Goal: Transaction & Acquisition: Obtain resource

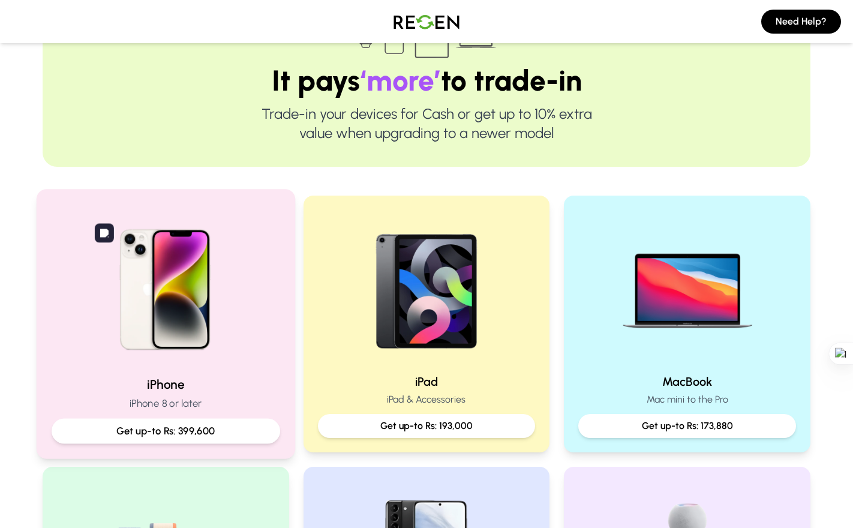
scroll to position [104, 0]
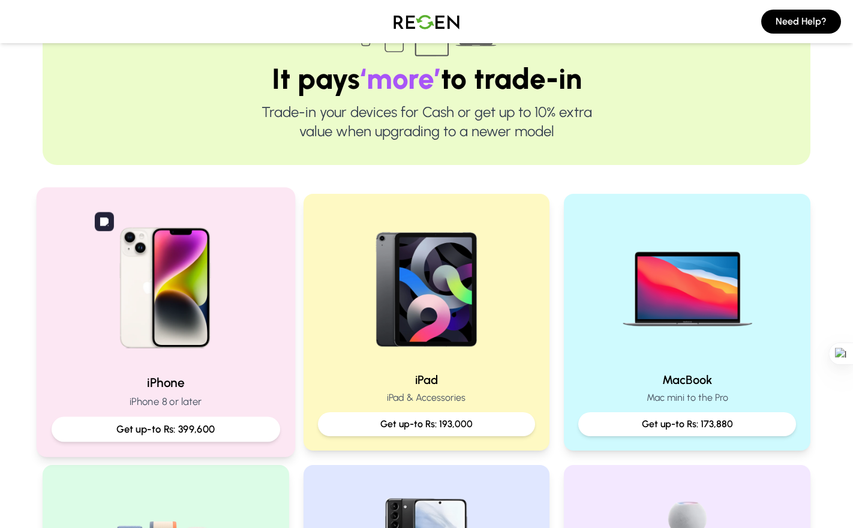
click at [174, 358] on img at bounding box center [165, 283] width 161 height 161
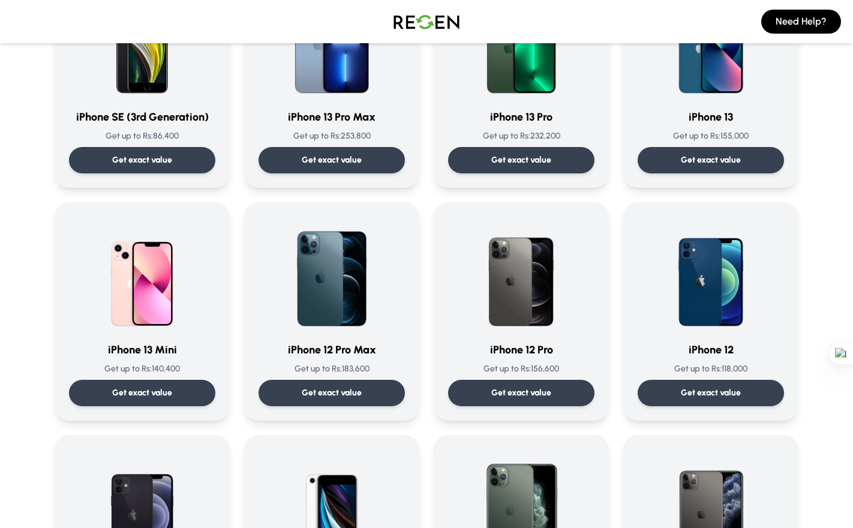
scroll to position [636, 0]
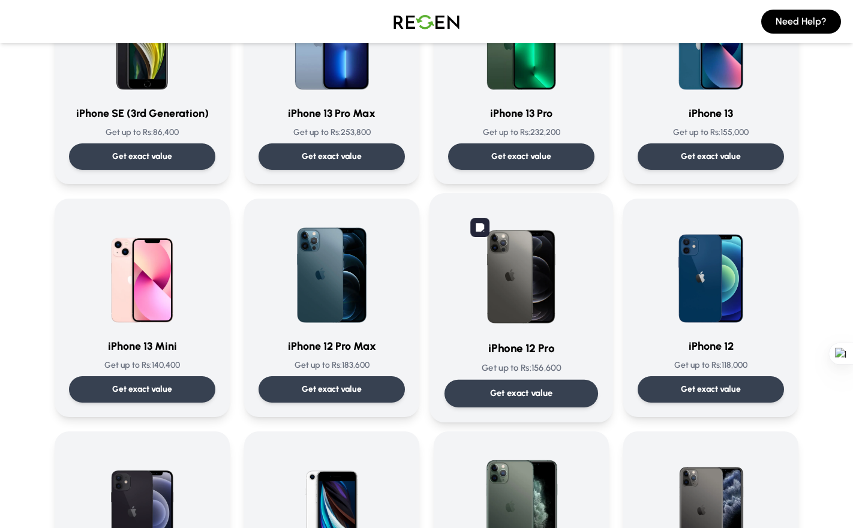
click at [517, 299] on img at bounding box center [521, 268] width 121 height 121
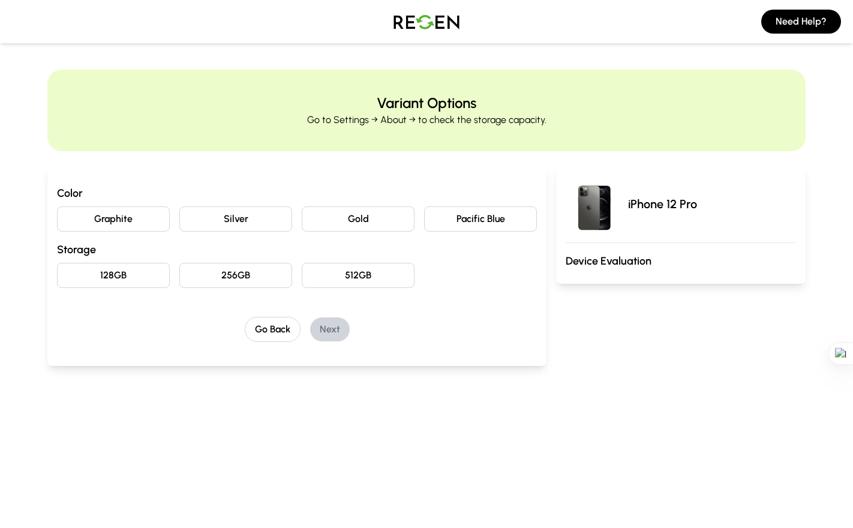
click at [493, 217] on button "Pacific Blue" at bounding box center [480, 218] width 113 height 25
click at [123, 278] on button "128GB" at bounding box center [113, 275] width 113 height 25
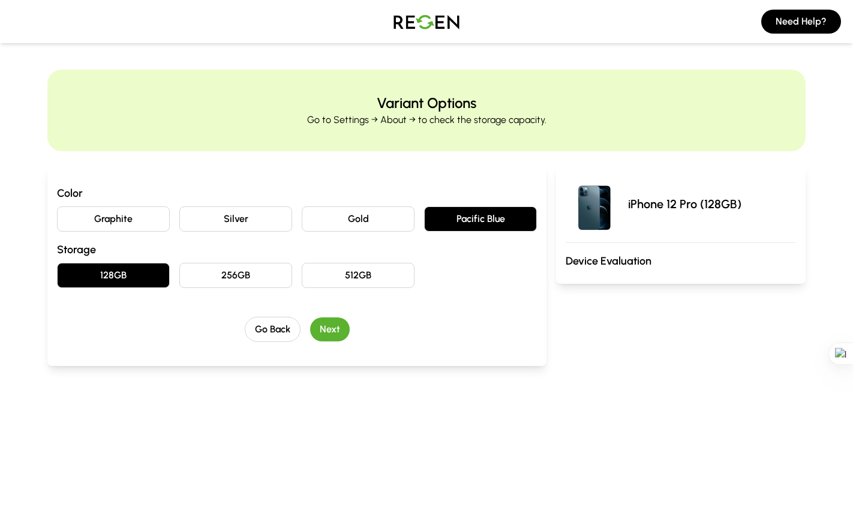
click at [329, 330] on button "Next" at bounding box center [330, 329] width 40 height 24
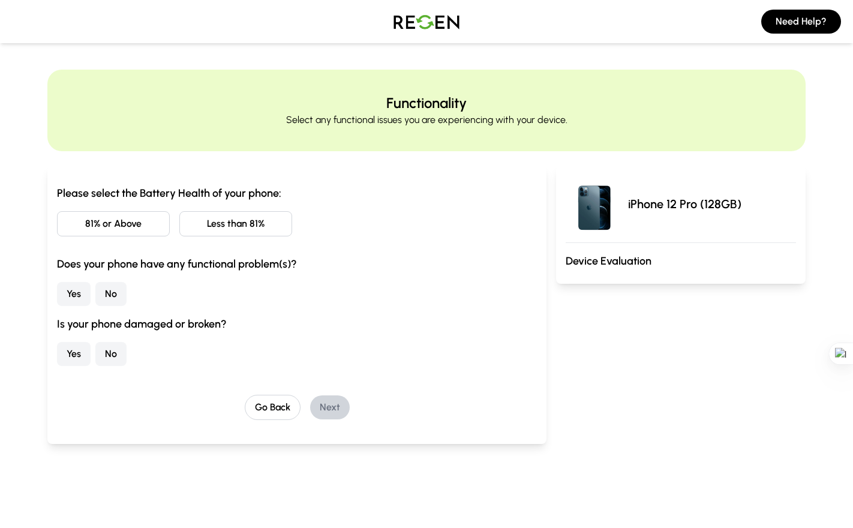
click at [110, 290] on button "No" at bounding box center [110, 294] width 31 height 24
click at [100, 352] on button "No" at bounding box center [110, 354] width 31 height 24
click at [231, 217] on button "Less than 81%" at bounding box center [235, 223] width 113 height 25
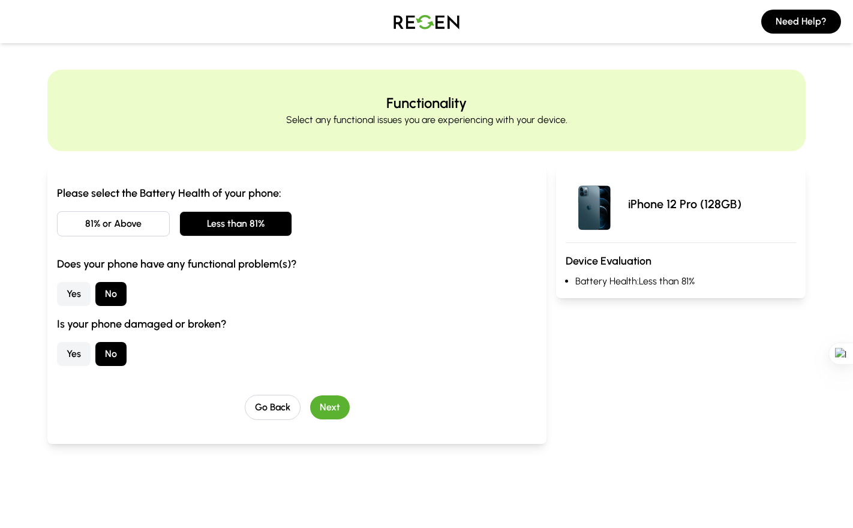
click at [327, 422] on div "Please select the Battery Health of your phone: 81% or Above Less than 81% Does…" at bounding box center [296, 305] width 499 height 278
click at [328, 409] on button "Next" at bounding box center [330, 407] width 40 height 24
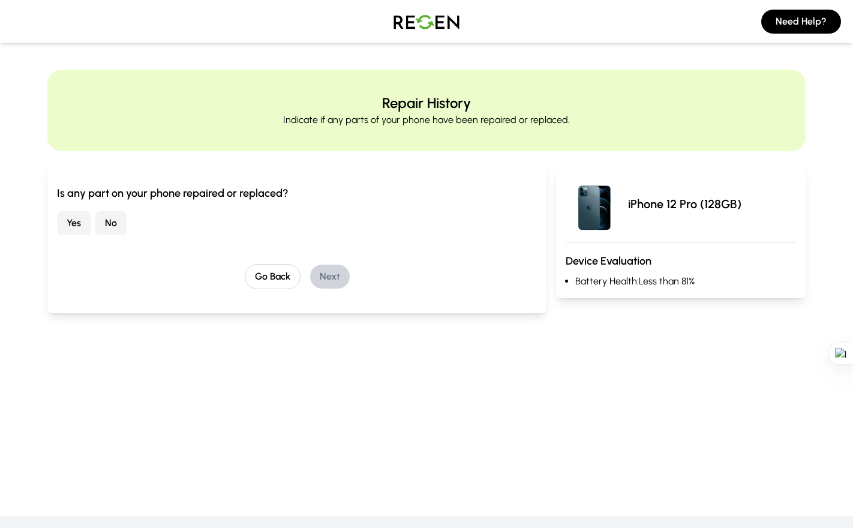
click at [68, 231] on button "Yes" at bounding box center [74, 223] width 34 height 24
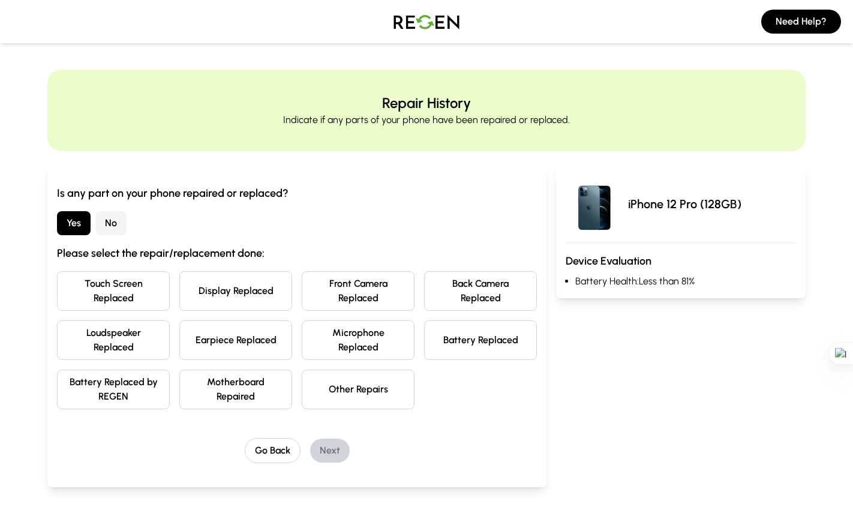
click at [454, 341] on button "Battery Replaced" at bounding box center [480, 340] width 113 height 40
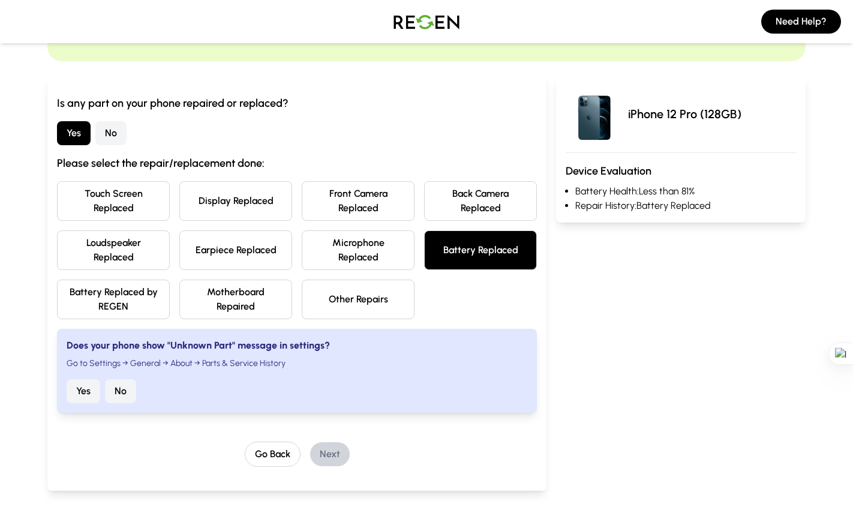
scroll to position [91, 0]
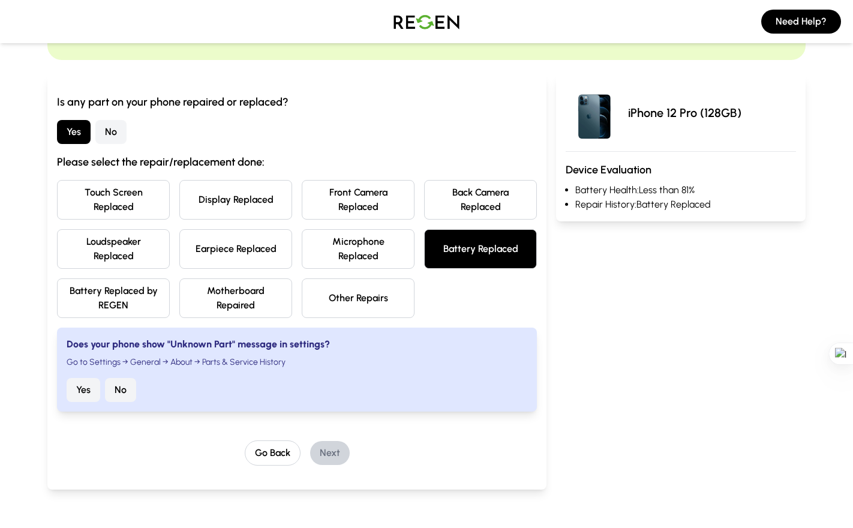
click at [85, 390] on button "Yes" at bounding box center [84, 390] width 34 height 24
click at [323, 450] on button "Next" at bounding box center [330, 453] width 40 height 24
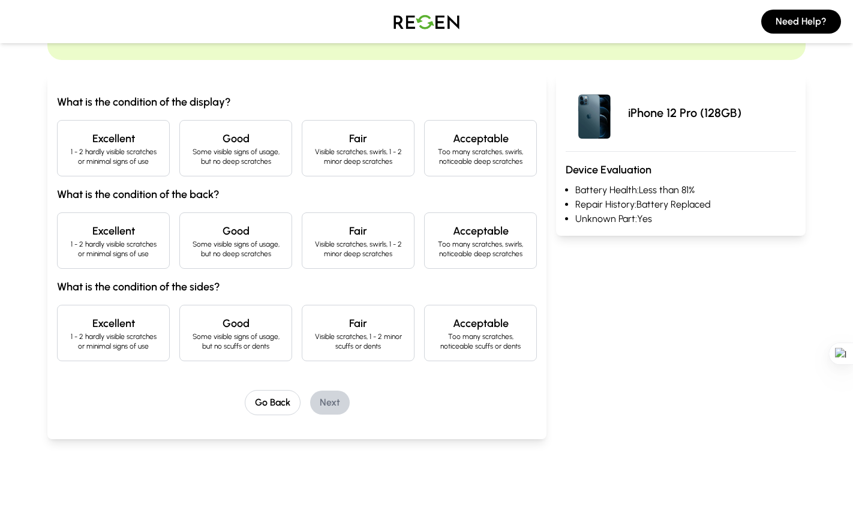
click at [250, 149] on p "Some visible signs of usage, but no deep scratches" at bounding box center [236, 156] width 92 height 19
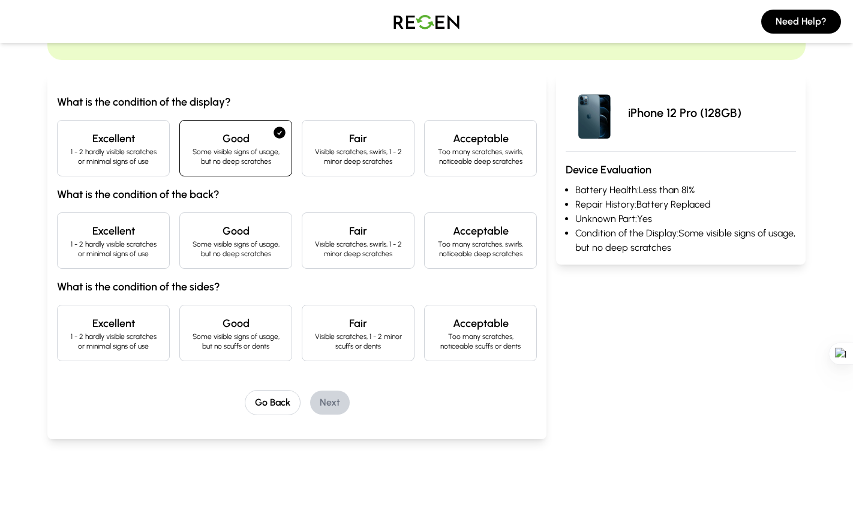
click at [211, 251] on p "Some visible signs of usage, but no deep scratches" at bounding box center [236, 248] width 92 height 19
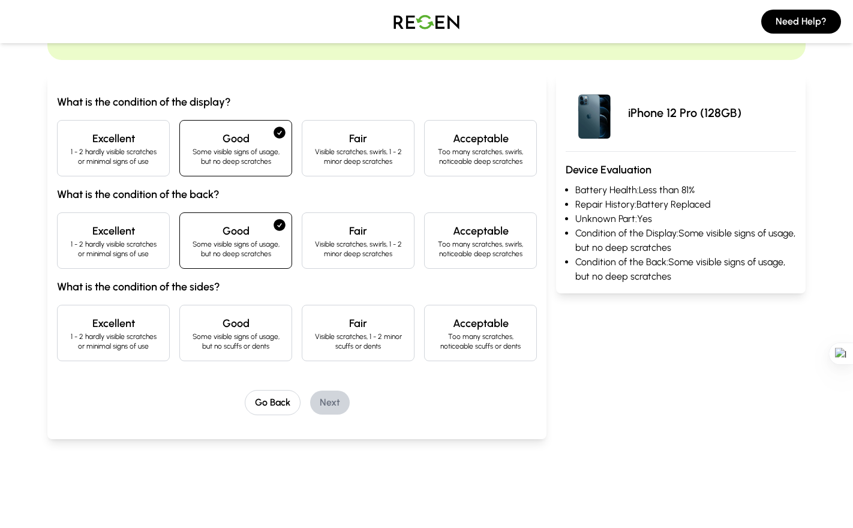
click at [123, 251] on p "1 - 2 hardly visible scratches or minimal signs of use" at bounding box center [113, 248] width 92 height 19
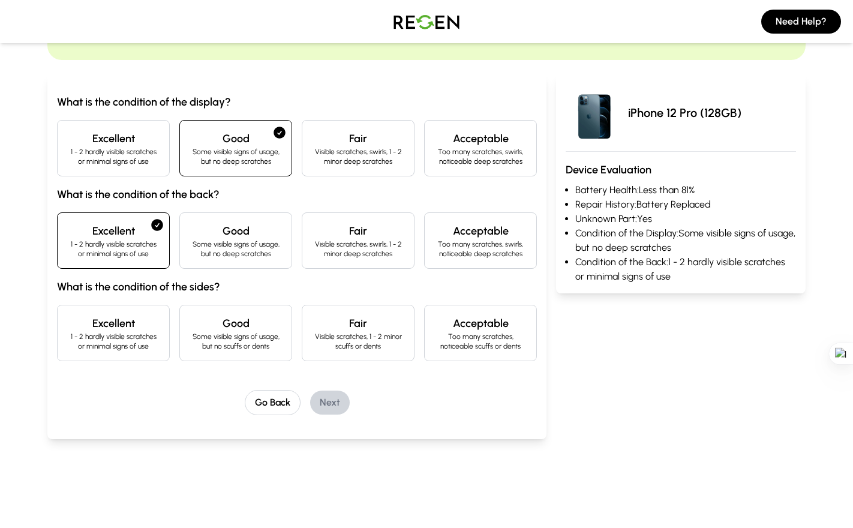
click at [457, 146] on h4 "Acceptable" at bounding box center [480, 138] width 92 height 17
click at [162, 158] on div "Excellent 1 - 2 hardly visible scratches or minimal signs of use" at bounding box center [113, 148] width 113 height 56
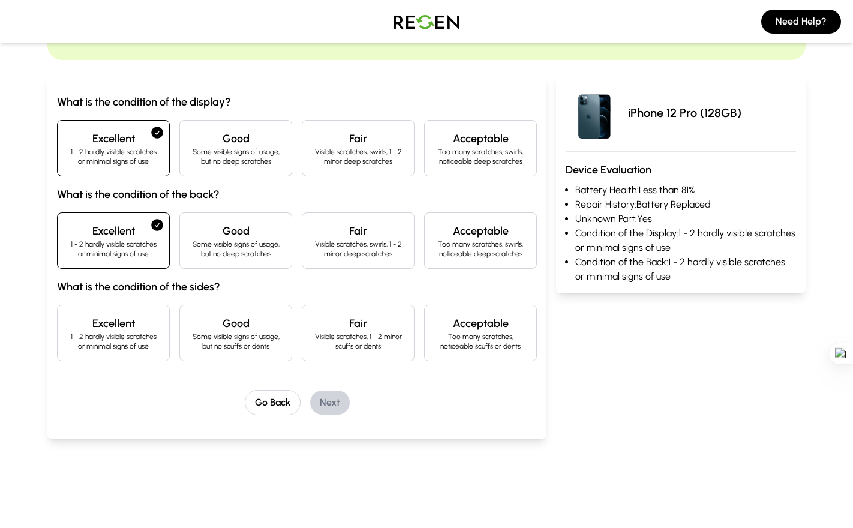
click at [158, 327] on h4 "Excellent" at bounding box center [113, 323] width 92 height 17
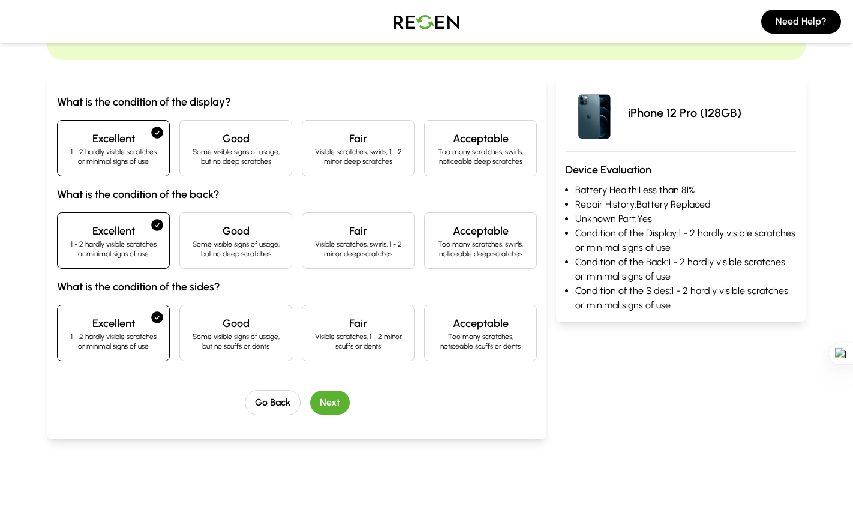
click at [199, 333] on p "Some visible signs of usage, but no scuffs or dents" at bounding box center [236, 341] width 92 height 19
click at [142, 332] on p "1 - 2 hardly visible scratches or minimal signs of use" at bounding box center [113, 341] width 92 height 19
click at [322, 397] on button "Next" at bounding box center [330, 403] width 40 height 24
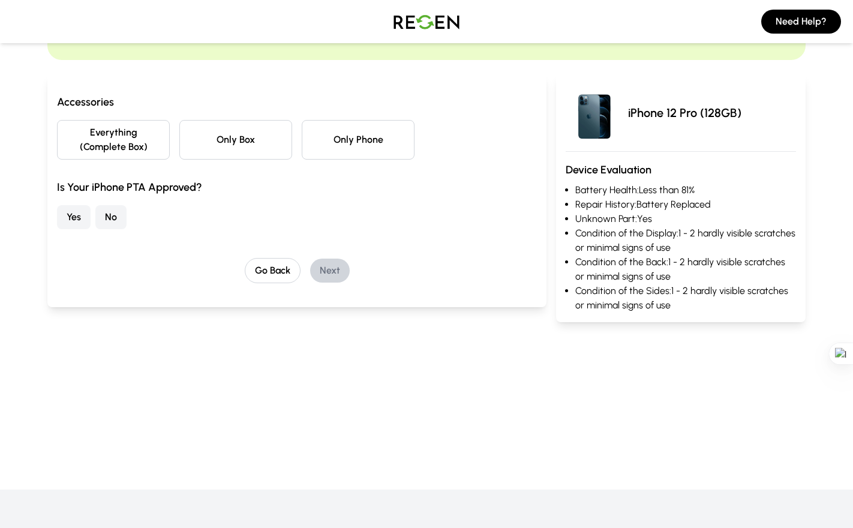
click at [230, 139] on button "Only Box" at bounding box center [235, 140] width 113 height 40
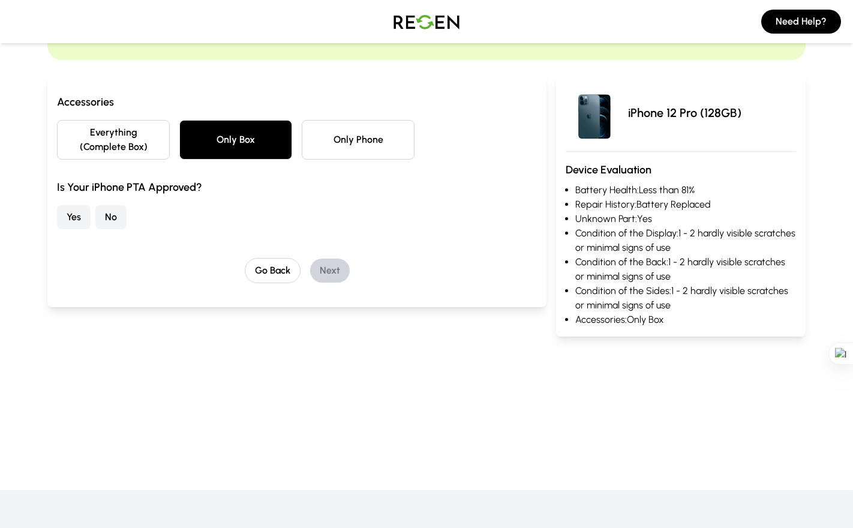
click at [79, 213] on button "Yes" at bounding box center [74, 217] width 34 height 24
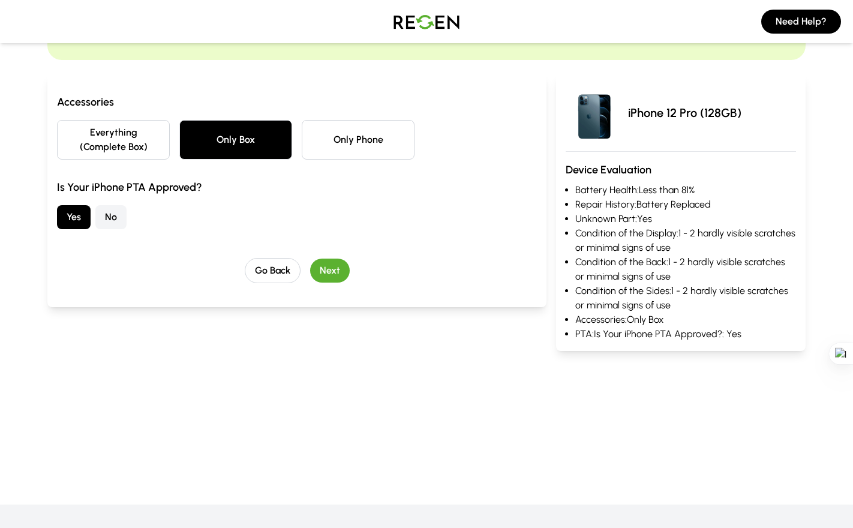
click at [325, 288] on div "Accessories Everything (Complete Box) Only Box Only Phone Is Your iPhone PTA Ap…" at bounding box center [296, 190] width 499 height 233
click at [328, 278] on button "Next" at bounding box center [330, 271] width 40 height 24
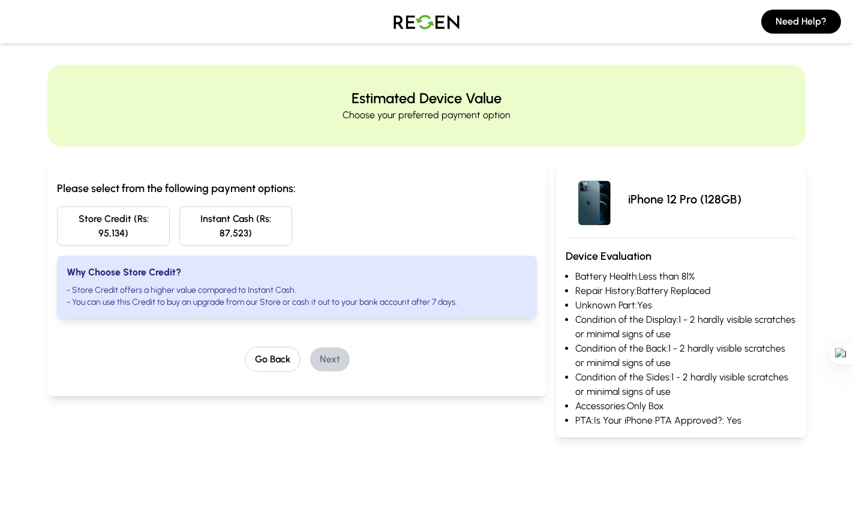
scroll to position [0, 0]
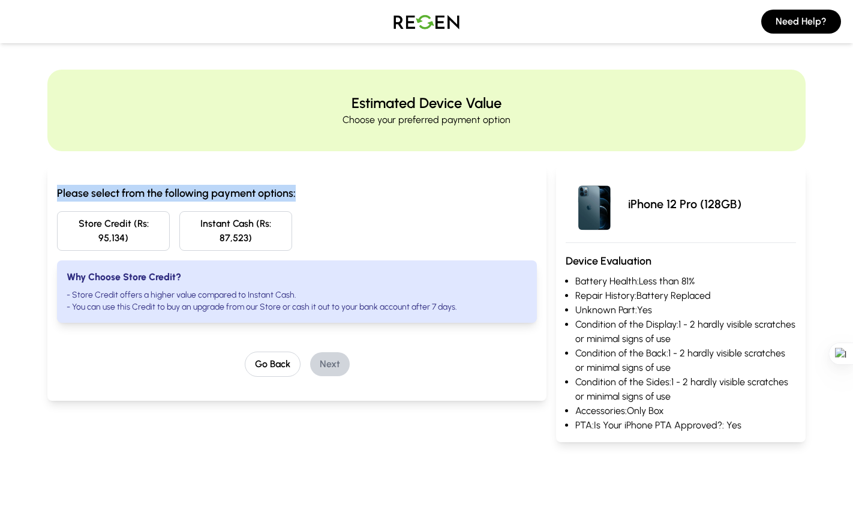
drag, startPoint x: 59, startPoint y: 190, endPoint x: 314, endPoint y: 188, distance: 254.4
click at [314, 188] on h3 "Please select from the following payment options:" at bounding box center [297, 193] width 480 height 17
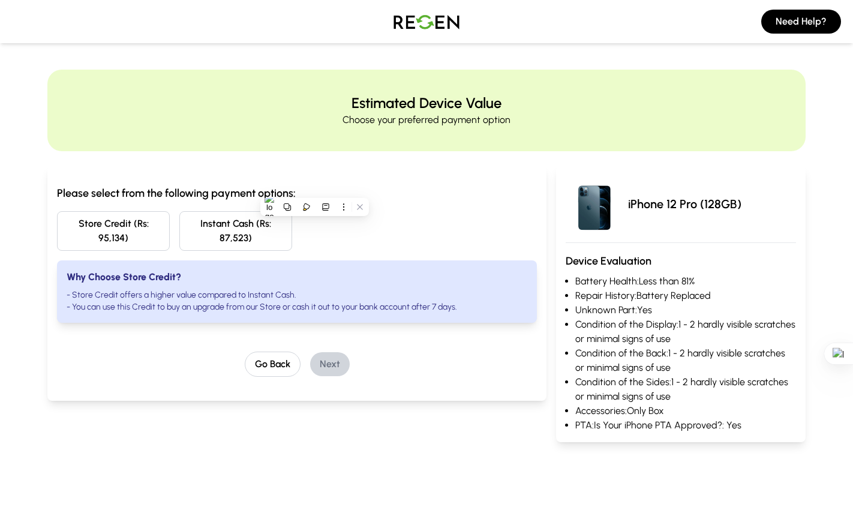
click at [314, 238] on div "Store Credit (Rs: 95,134) Instant Cash (Rs: 87,523)" at bounding box center [297, 231] width 480 height 40
click at [125, 230] on button "Store Credit (Rs: 95,134)" at bounding box center [113, 231] width 113 height 40
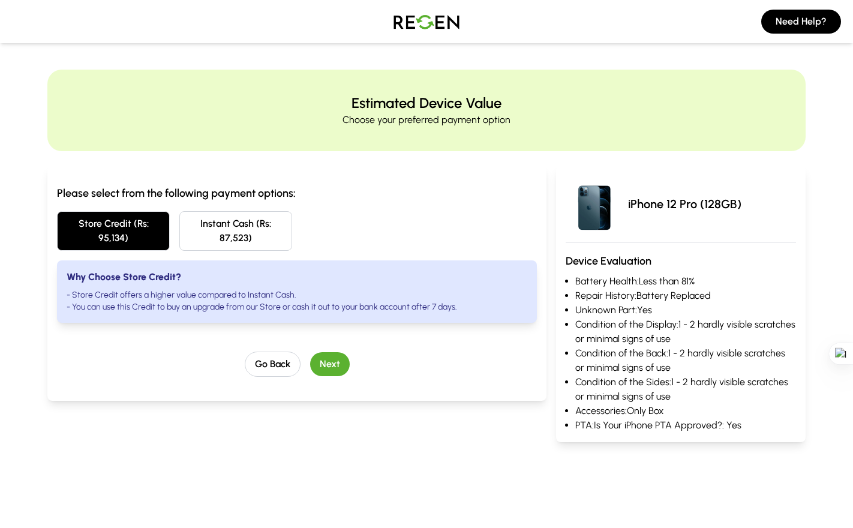
click at [322, 358] on button "Next" at bounding box center [330, 364] width 40 height 24
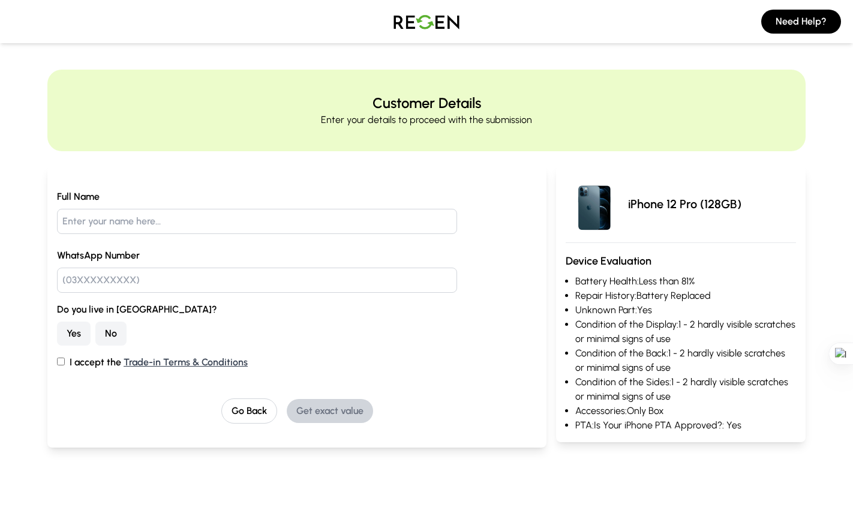
click at [109, 338] on button "No" at bounding box center [110, 334] width 31 height 24
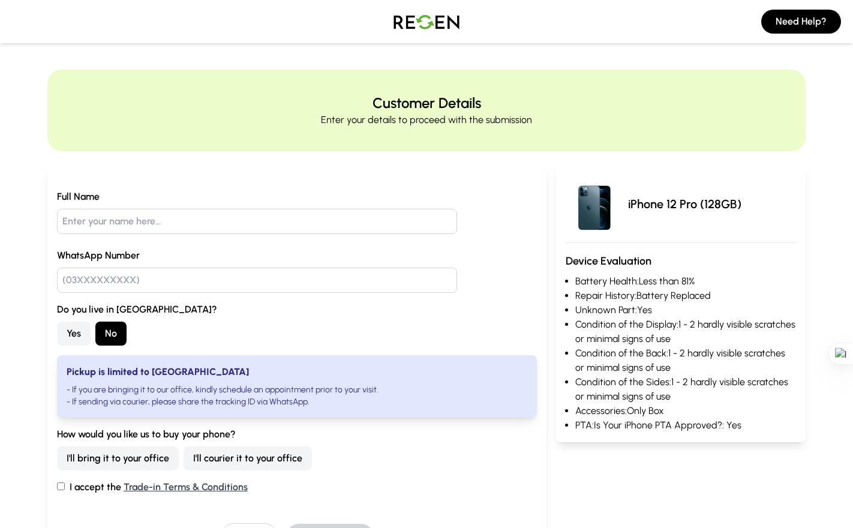
click at [429, 17] on img at bounding box center [427, 22] width 84 height 34
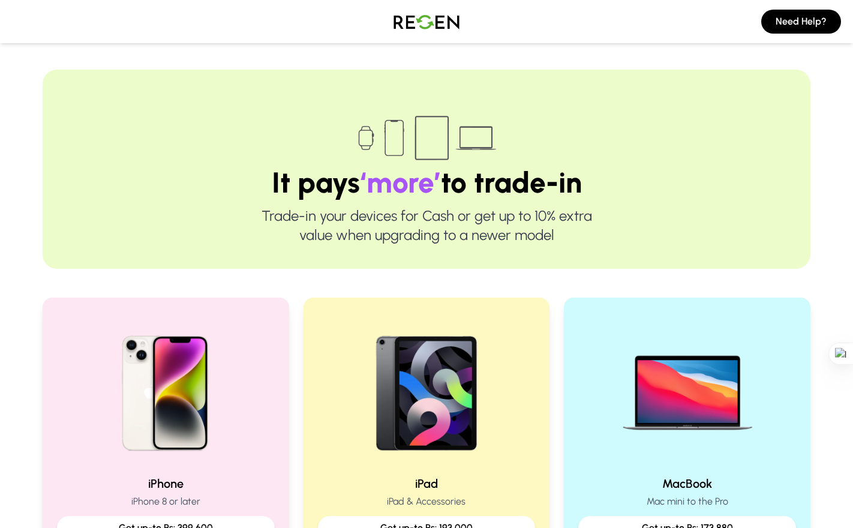
click at [429, 17] on img at bounding box center [427, 22] width 84 height 34
click at [427, 23] on img at bounding box center [427, 22] width 84 height 34
